Goal: Information Seeking & Learning: Learn about a topic

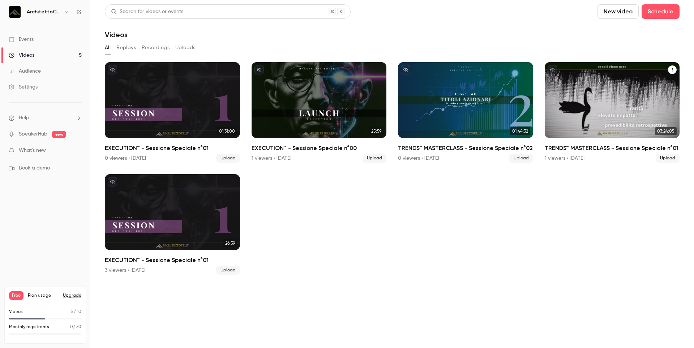
click at [598, 85] on div "TRENDS™ MASTERCLASS - Sessione Speciale n°01" at bounding box center [611, 100] width 135 height 76
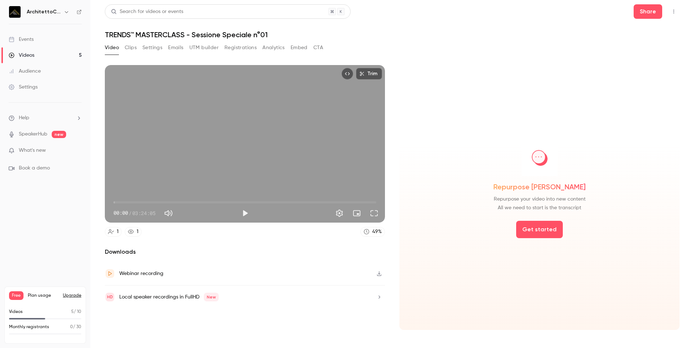
click at [282, 50] on button "Analytics" at bounding box center [273, 48] width 22 height 12
